Goal: Task Accomplishment & Management: Manage account settings

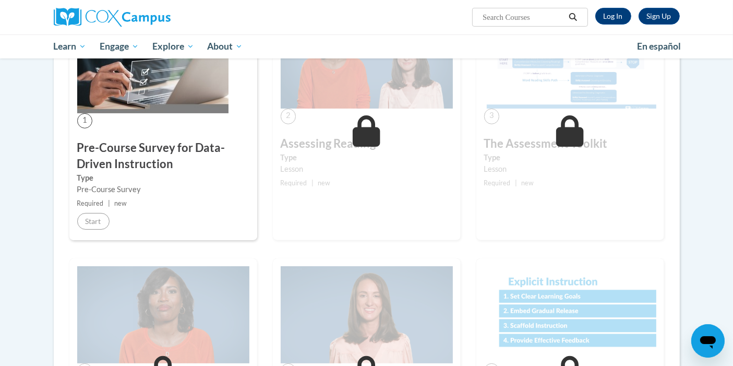
scroll to position [289, 0]
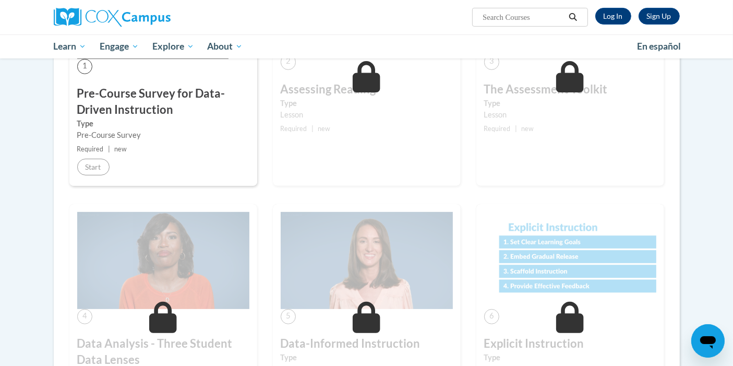
click at [177, 94] on h3 "Pre-Course Survey for Data-Driven Instruction" at bounding box center [163, 102] width 172 height 32
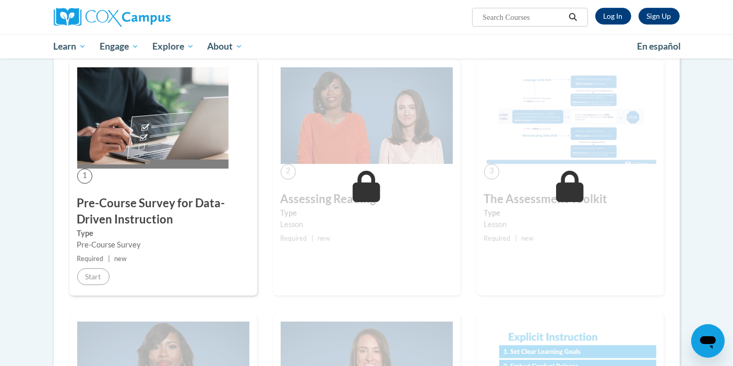
scroll to position [174, 0]
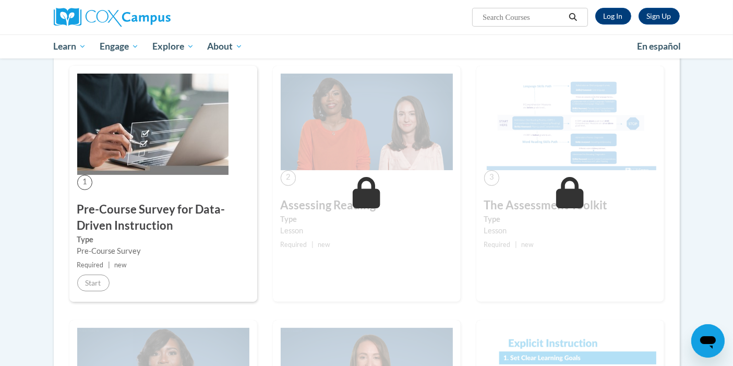
click at [161, 210] on h3 "Pre-Course Survey for Data-Driven Instruction" at bounding box center [163, 217] width 172 height 32
click at [611, 14] on link "Log In" at bounding box center [613, 16] width 36 height 17
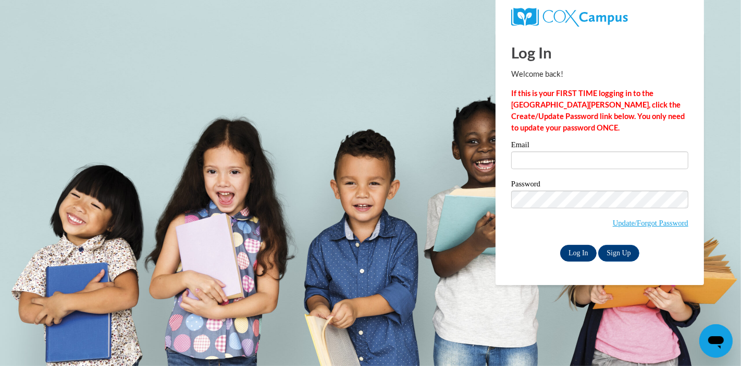
type input "soo_mee_ling@niec.edu.sg"
click at [582, 248] on input "Log In" at bounding box center [579, 253] width 36 height 17
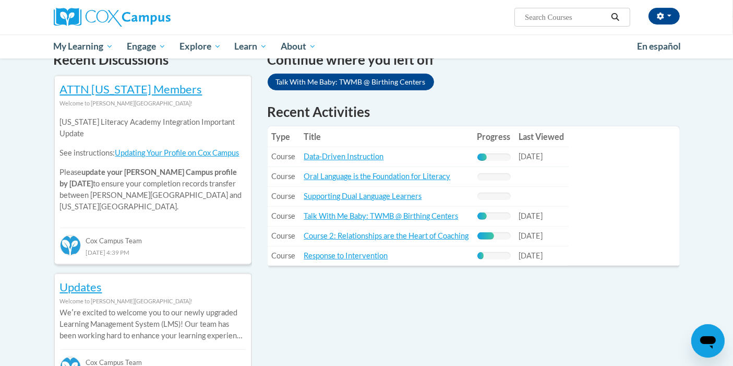
scroll to position [347, 0]
